Goal: Browse casually: Explore the website without a specific task or goal

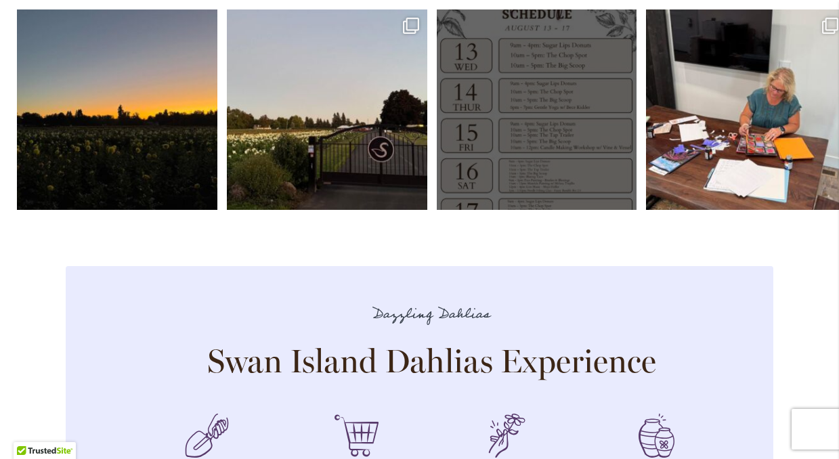
scroll to position [4036, 0]
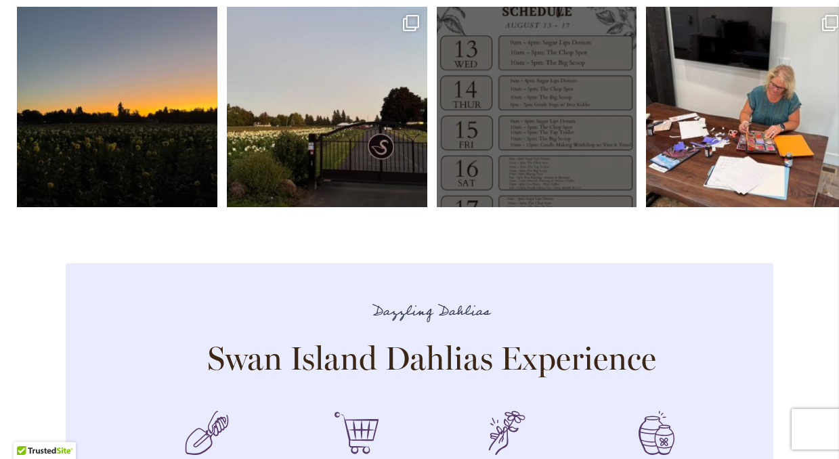
click at [550, 108] on link "Open" at bounding box center [537, 107] width 200 height 200
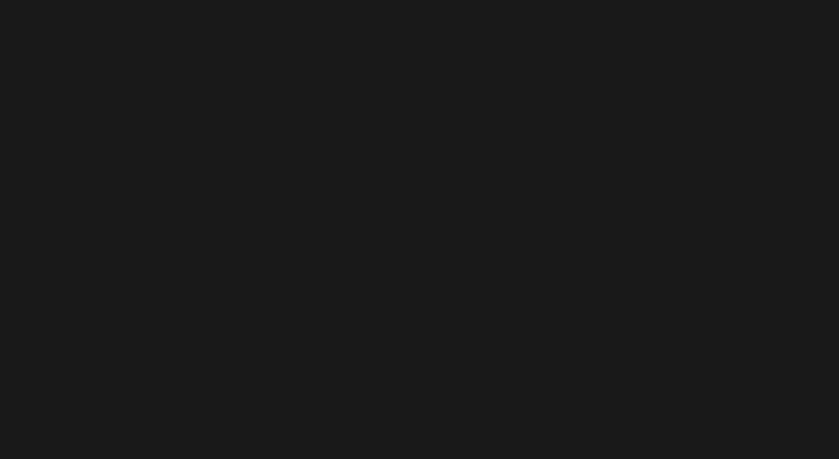
scroll to position [0, 0]
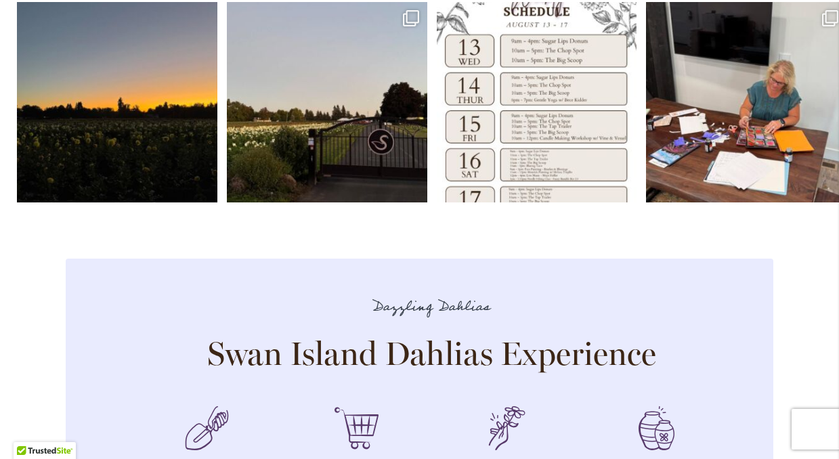
scroll to position [4042, 0]
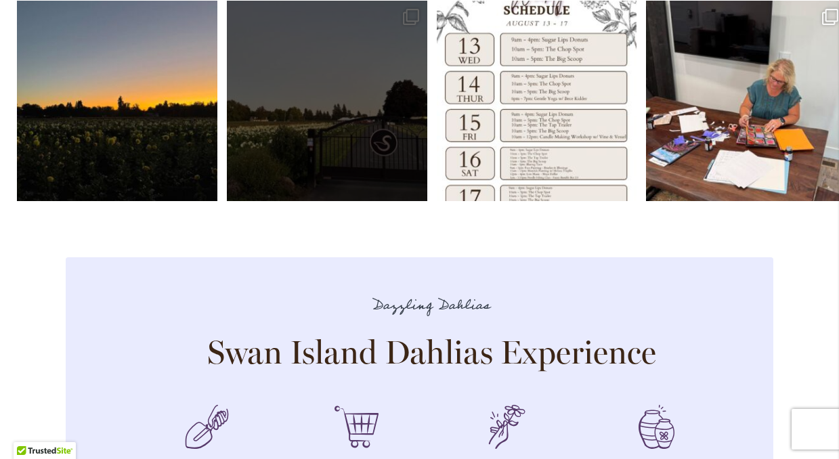
click at [301, 125] on link "Open" at bounding box center [327, 101] width 200 height 200
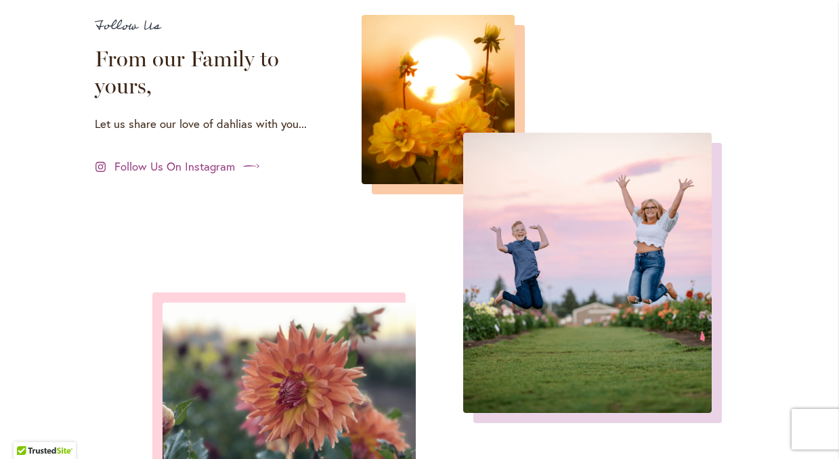
scroll to position [4774, 0]
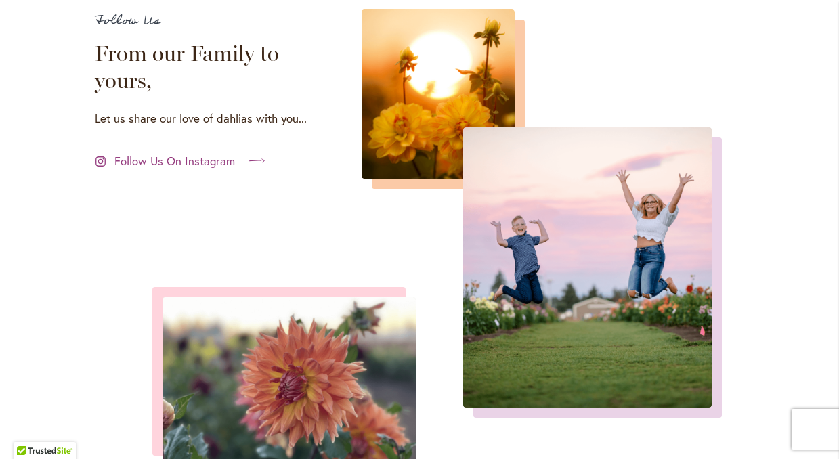
click at [200, 153] on span "Follow Us On Instagram" at bounding box center [174, 161] width 121 height 16
